Goal: Task Accomplishment & Management: Manage account settings

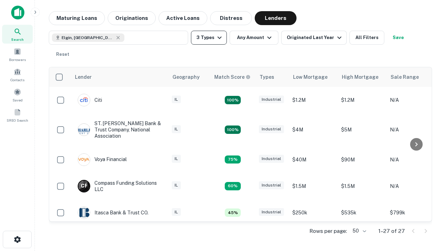
click at [209, 38] on button "3 Types" at bounding box center [209, 38] width 36 height 14
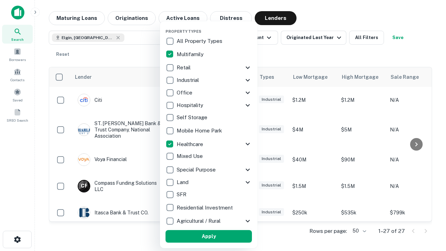
click at [209, 237] on button "Apply" at bounding box center [209, 236] width 87 height 13
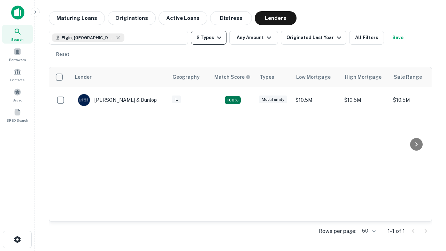
click at [209, 38] on button "2 Types" at bounding box center [209, 38] width 36 height 14
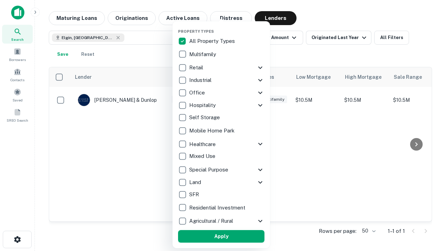
click at [222, 237] on button "Apply" at bounding box center [221, 236] width 87 height 13
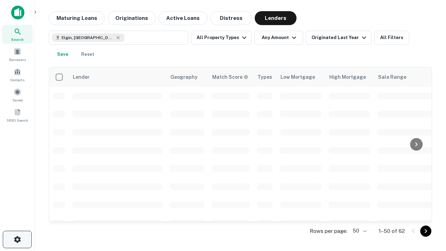
click at [17, 240] on icon "button" at bounding box center [17, 239] width 8 height 8
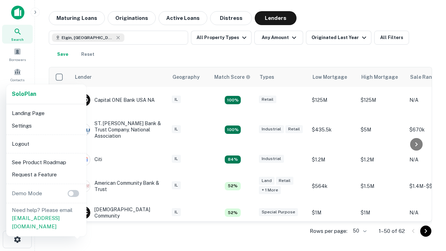
click at [46, 144] on li "Logout" at bounding box center [46, 144] width 75 height 13
